Goal: Use online tool/utility: Utilize a website feature to perform a specific function

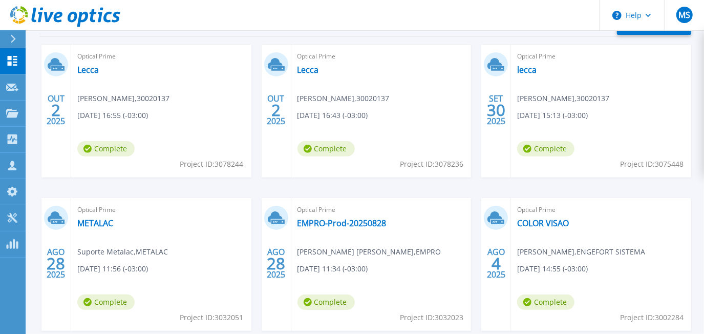
scroll to position [186, 0]
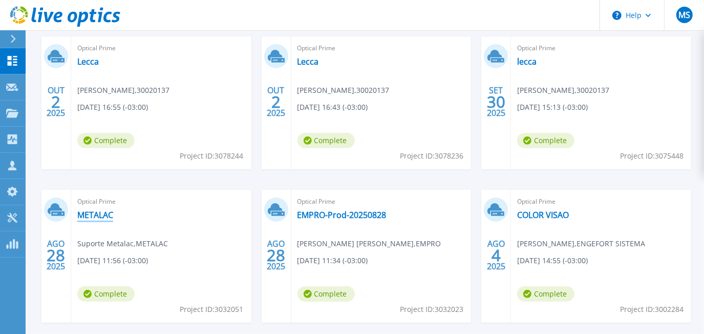
click at [95, 215] on link "METALAC" at bounding box center [95, 215] width 36 height 10
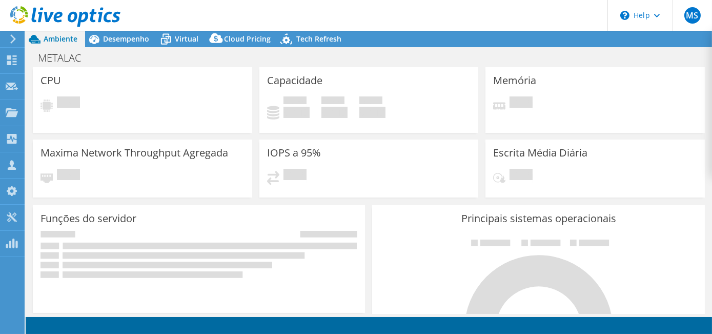
select select "SouthAmerica"
select select "BRL"
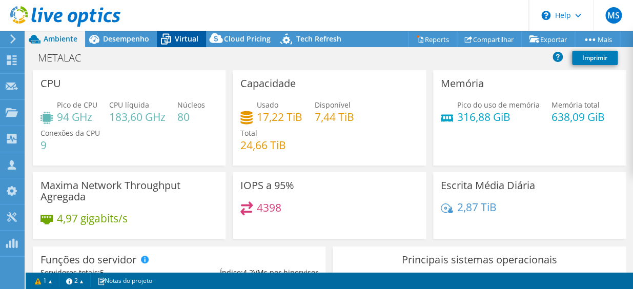
click at [183, 41] on span "Virtual" at bounding box center [187, 39] width 24 height 10
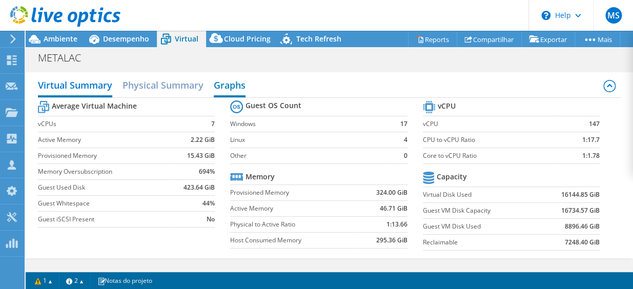
click at [234, 87] on h2 "Graphs" at bounding box center [230, 86] width 32 height 23
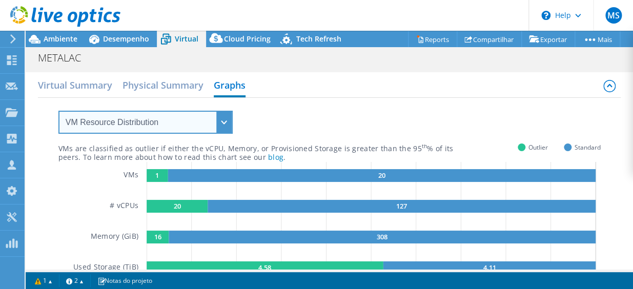
click at [184, 127] on select "VM Resource Distribution Provisioning Contrast Over Provisioning" at bounding box center [145, 122] width 174 height 23
select select "Over Provisioning"
click at [58, 111] on select "VM Resource Distribution Provisioning Contrast Over Provisioning" at bounding box center [145, 122] width 174 height 23
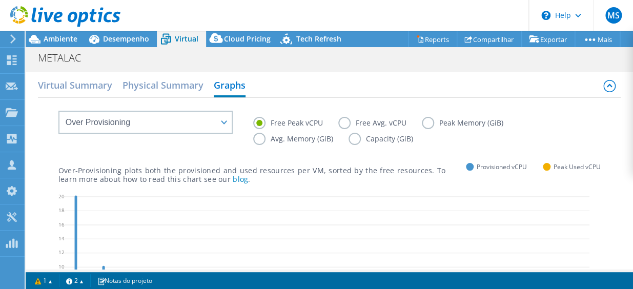
click at [423, 122] on label "Peak Memory (GiB)" at bounding box center [470, 123] width 97 height 12
click at [0, 0] on input "Peak Memory (GiB)" at bounding box center [0, 0] width 0 height 0
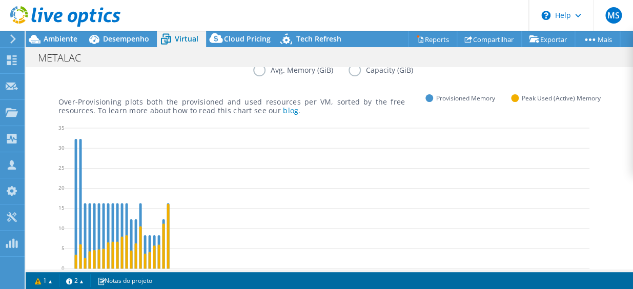
scroll to position [64, 0]
